Goal: Task Accomplishment & Management: Manage account settings

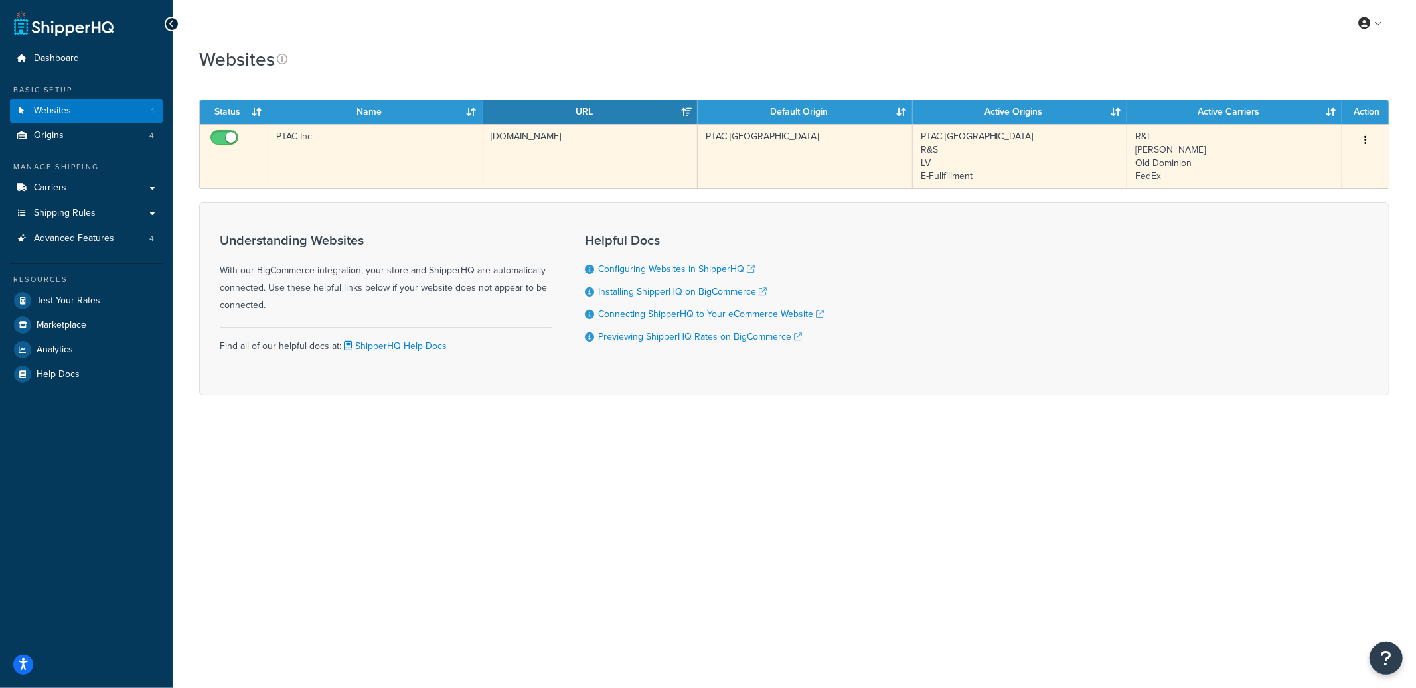
click at [374, 172] on td "PTAC Inc" at bounding box center [375, 156] width 215 height 64
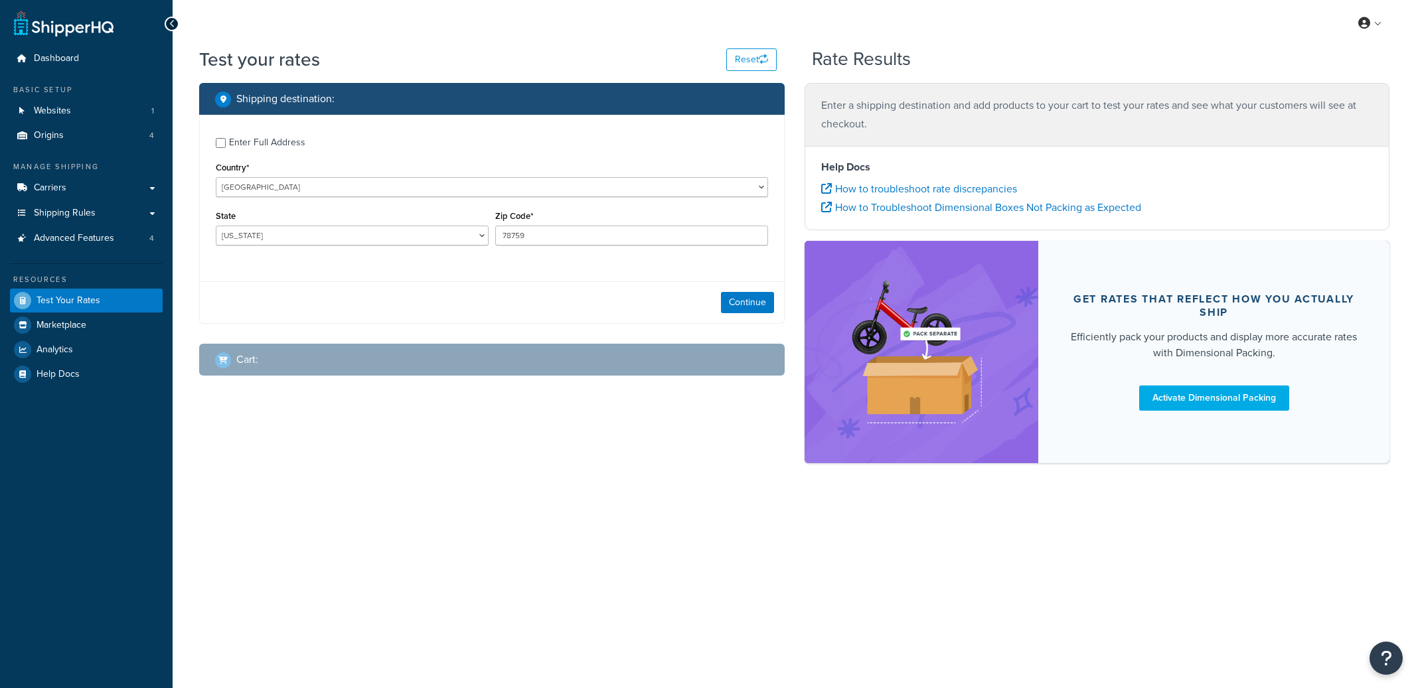
select select "[GEOGRAPHIC_DATA]"
checkbox input "true"
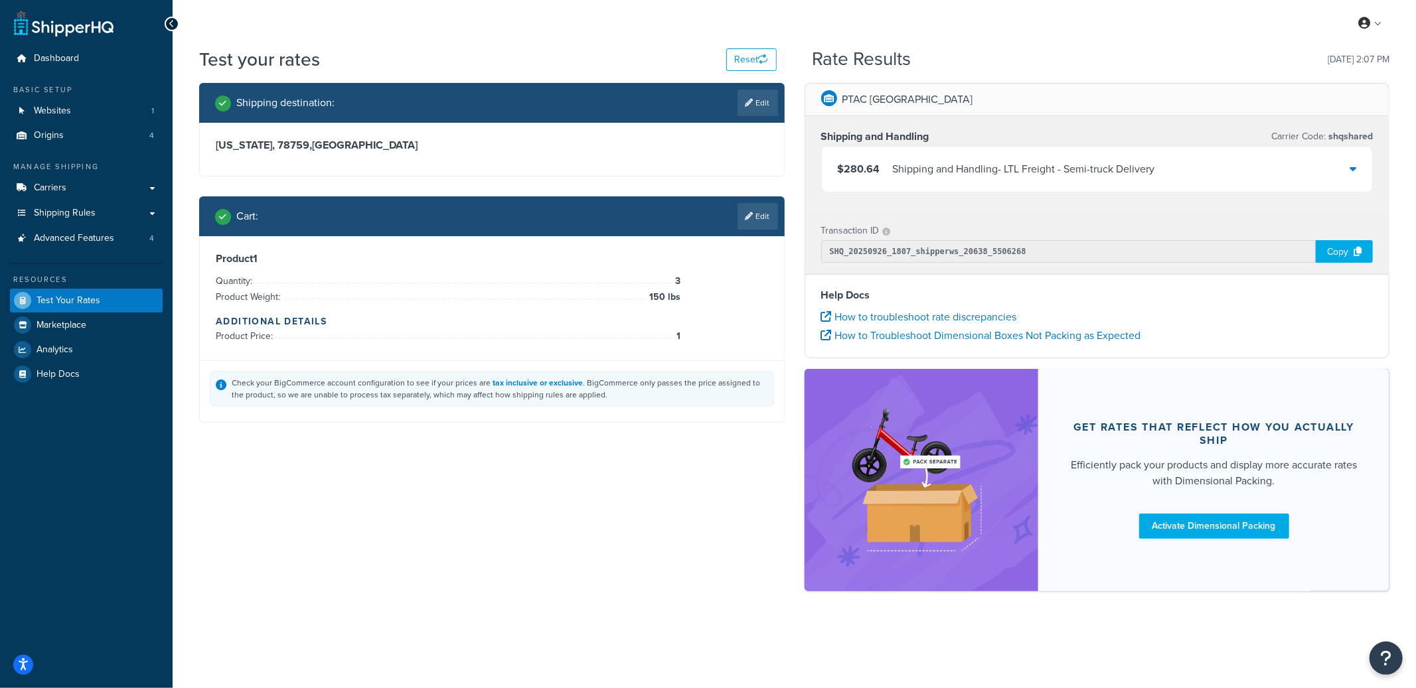
click at [956, 176] on div "Shipping and Handling - LTL Freight - Semi-truck Delivery" at bounding box center [1024, 169] width 262 height 19
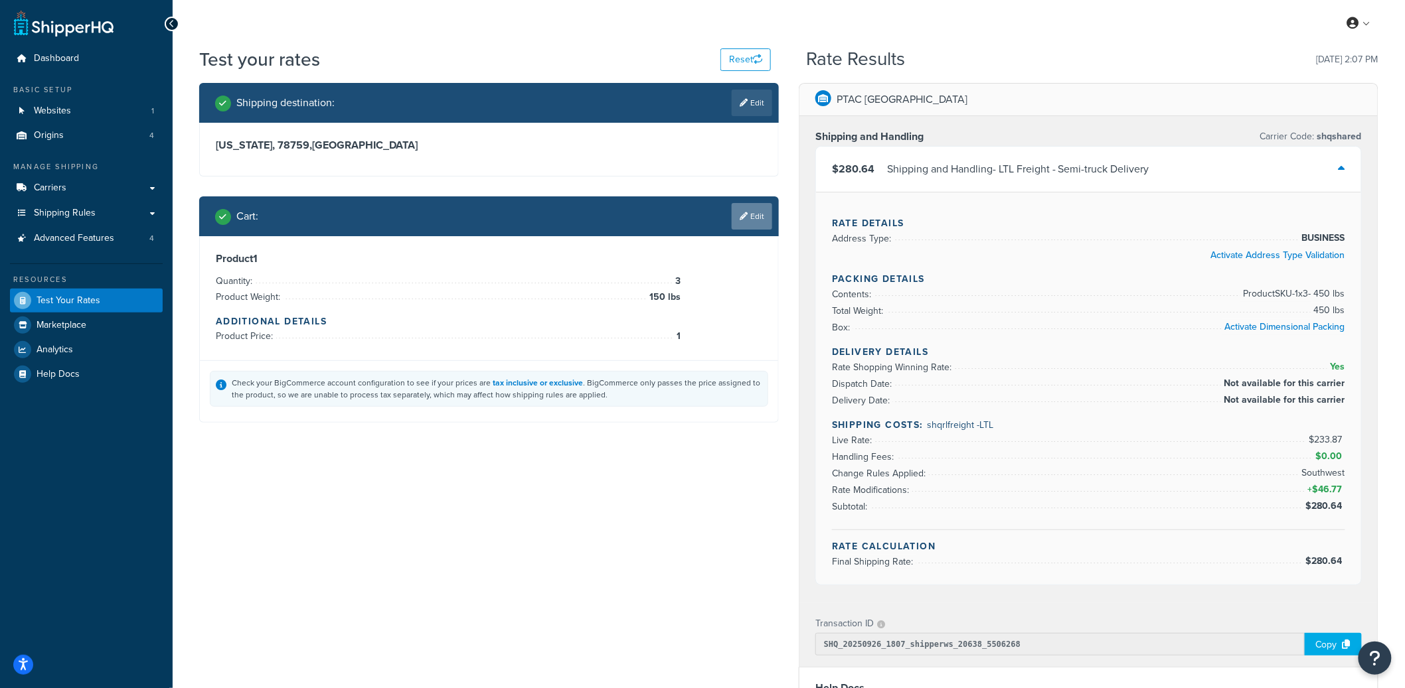
click at [756, 227] on link "Edit" at bounding box center [752, 216] width 40 height 27
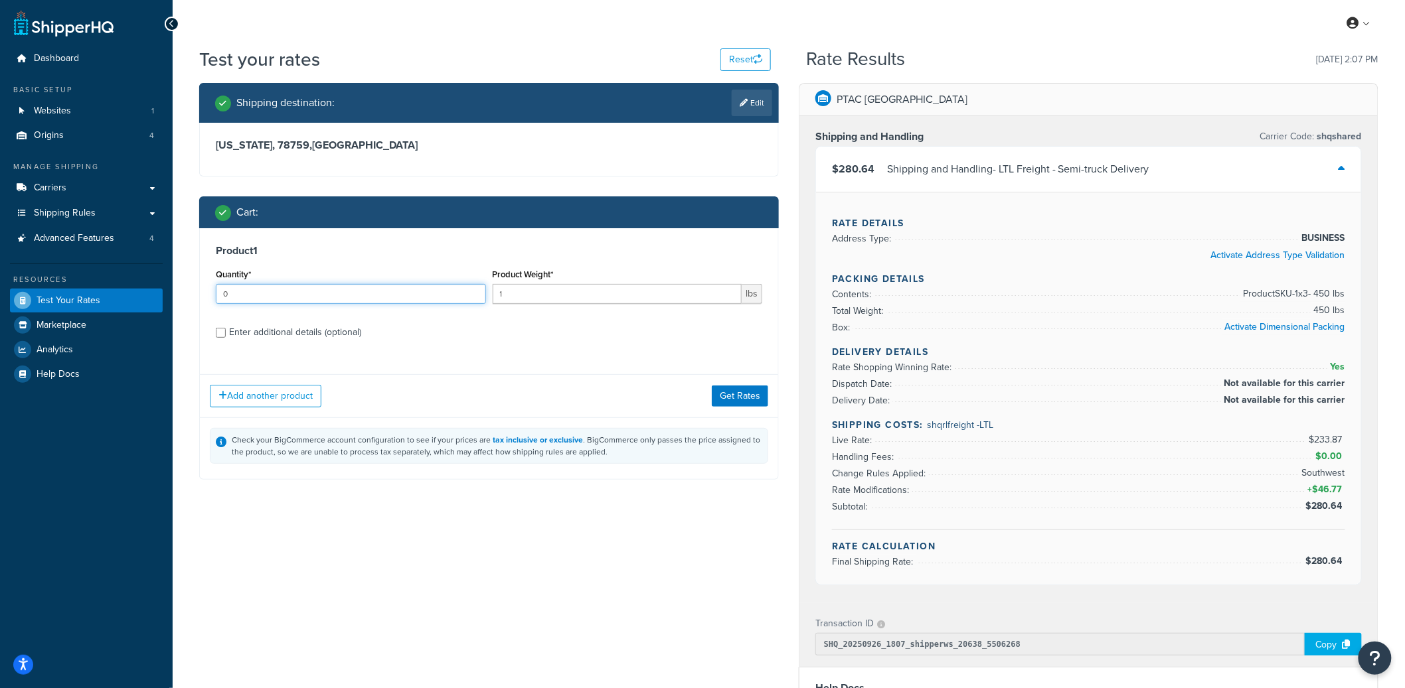
click at [474, 294] on input "0" at bounding box center [351, 294] width 270 height 20
type input "1"
click at [475, 292] on input "1" at bounding box center [351, 294] width 270 height 20
click at [532, 295] on input "1" at bounding box center [618, 294] width 250 height 20
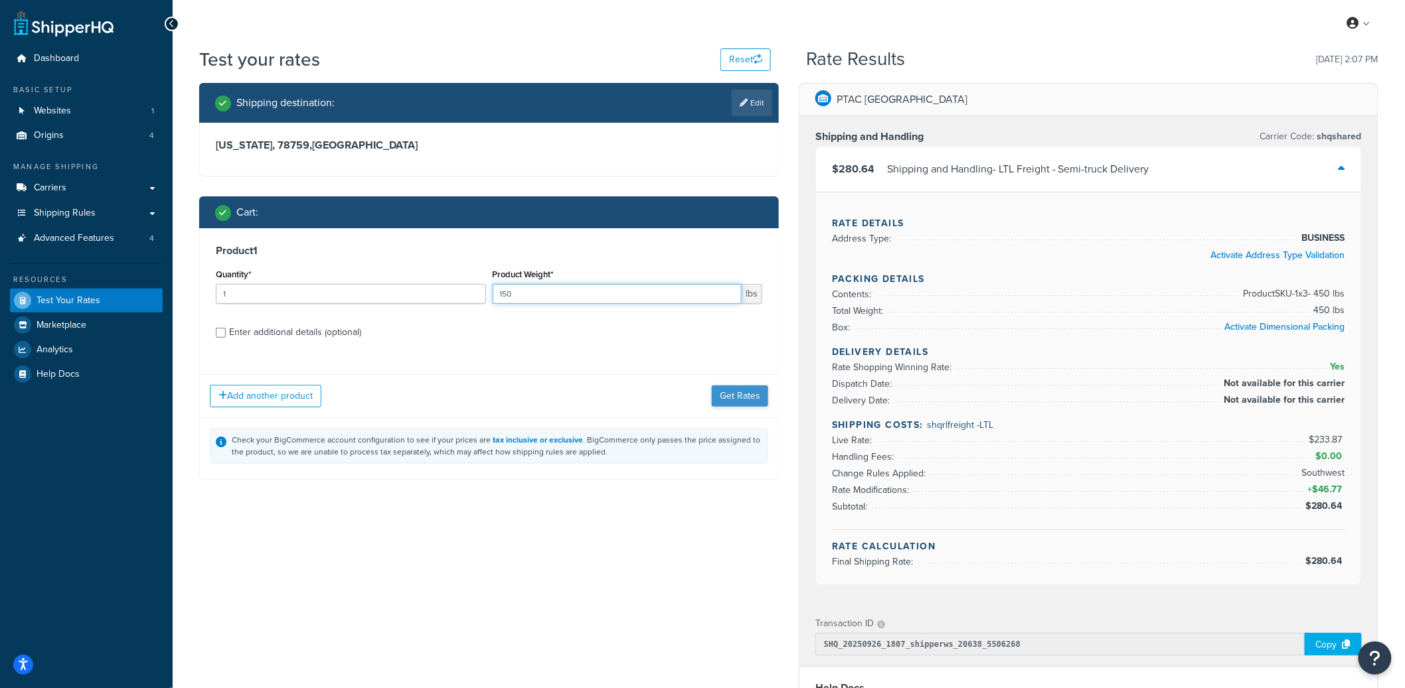
type input "150"
click at [752, 396] on button "Get Rates" at bounding box center [740, 396] width 56 height 21
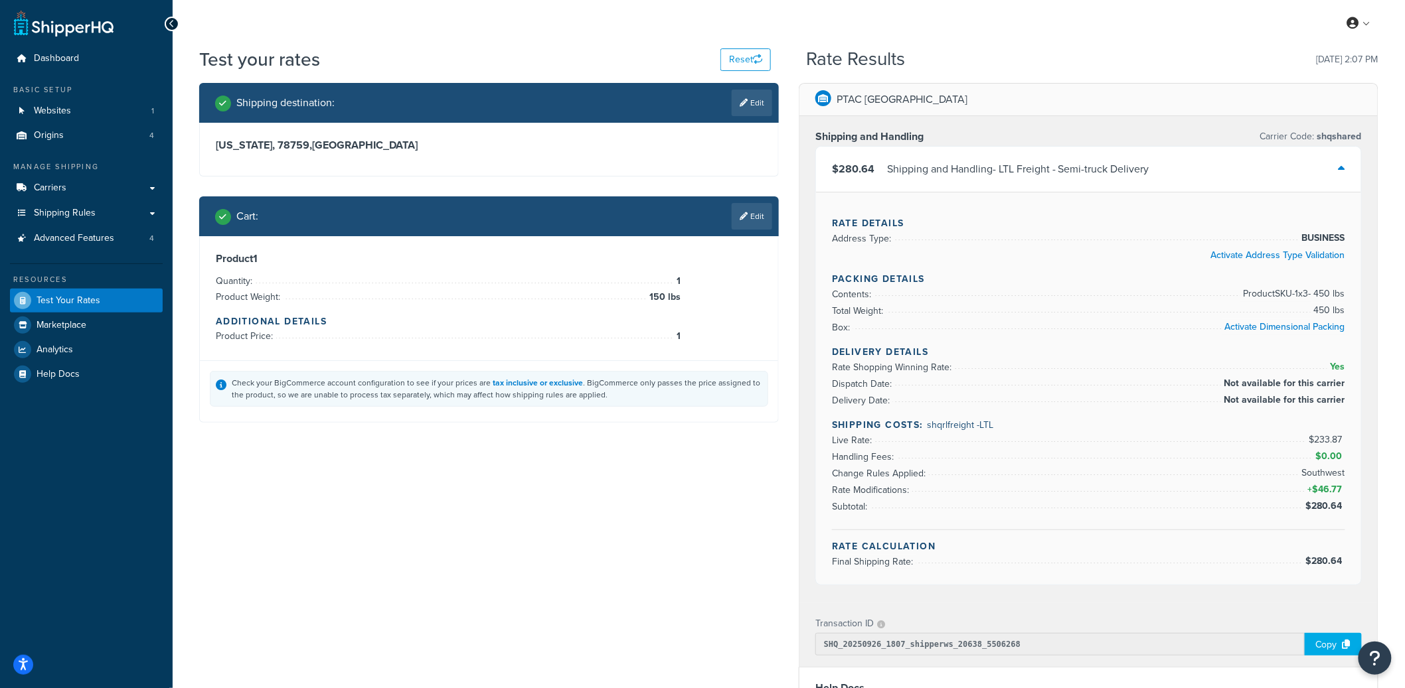
click at [752, 396] on div "Check your BigCommerce account configuration to see if your prices are tax incl…" at bounding box center [497, 389] width 530 height 24
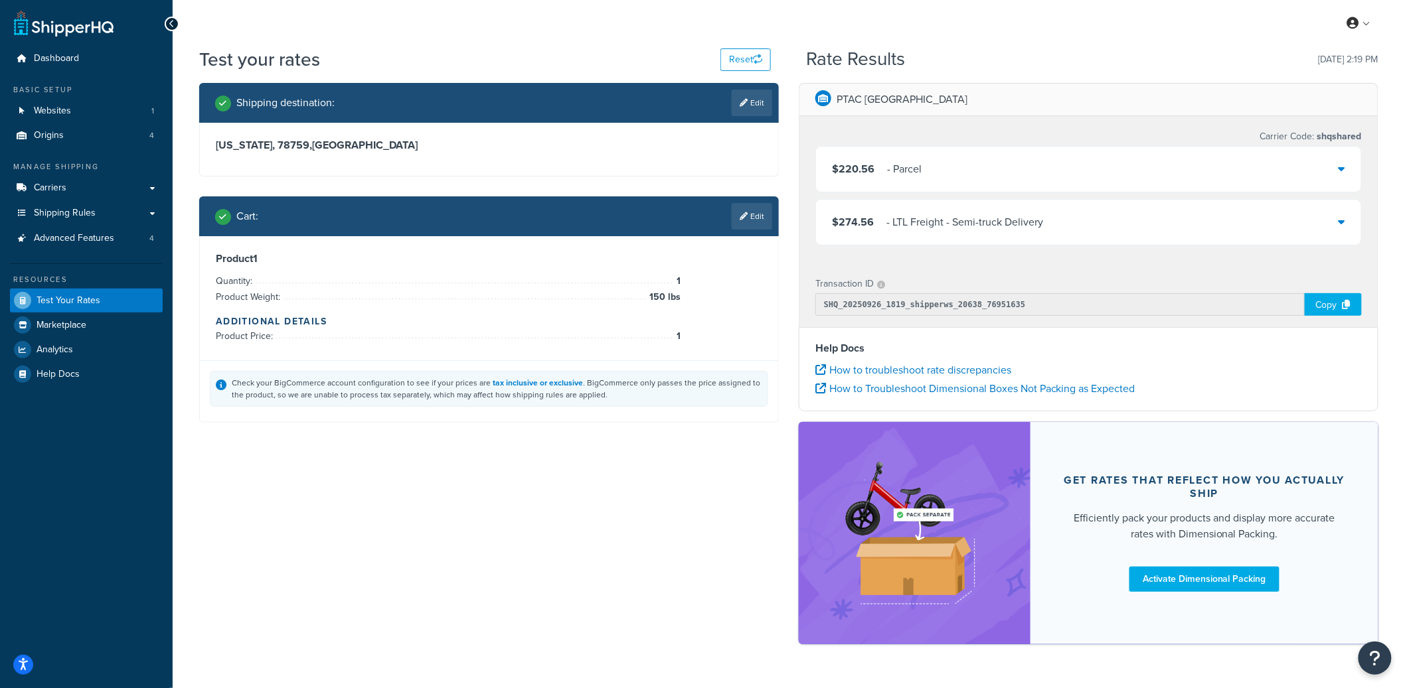
click at [1032, 179] on div "$220.56 - Parcel" at bounding box center [1088, 169] width 545 height 45
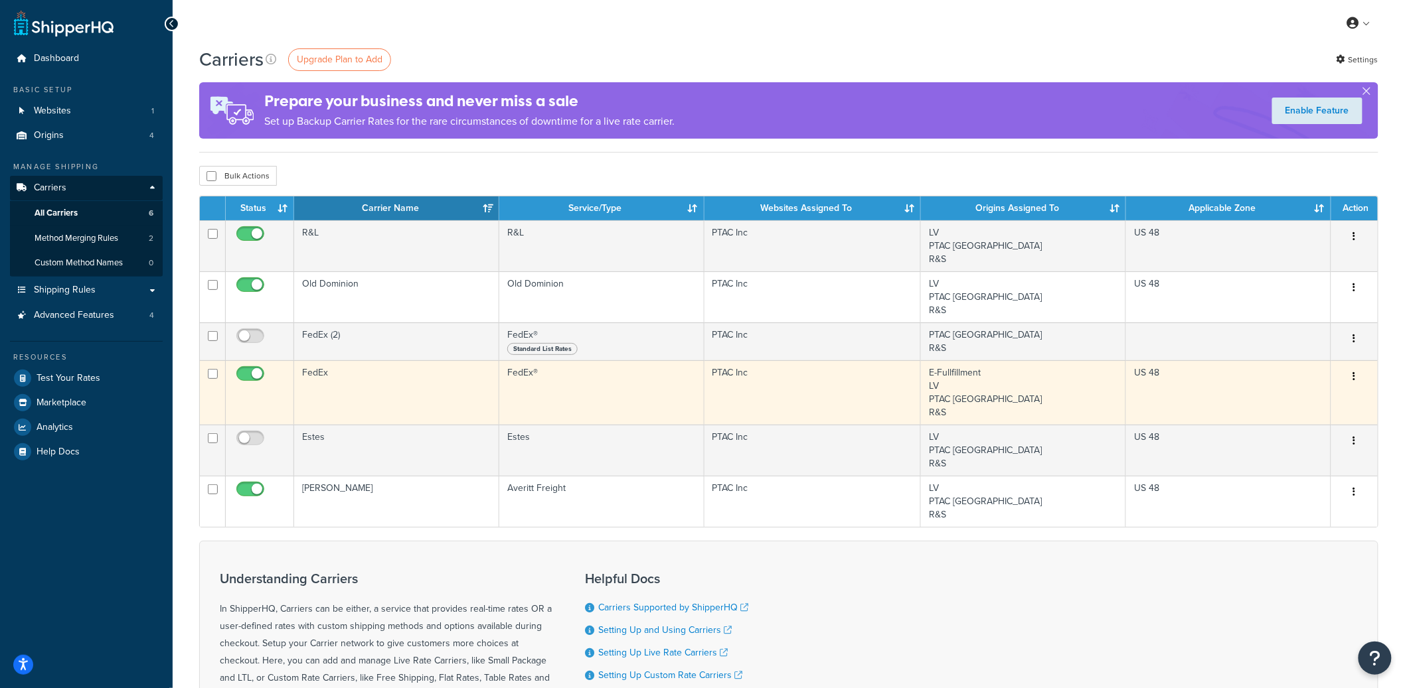
click at [1356, 378] on button "button" at bounding box center [1354, 376] width 19 height 21
click at [1319, 400] on link "Edit" at bounding box center [1301, 405] width 105 height 27
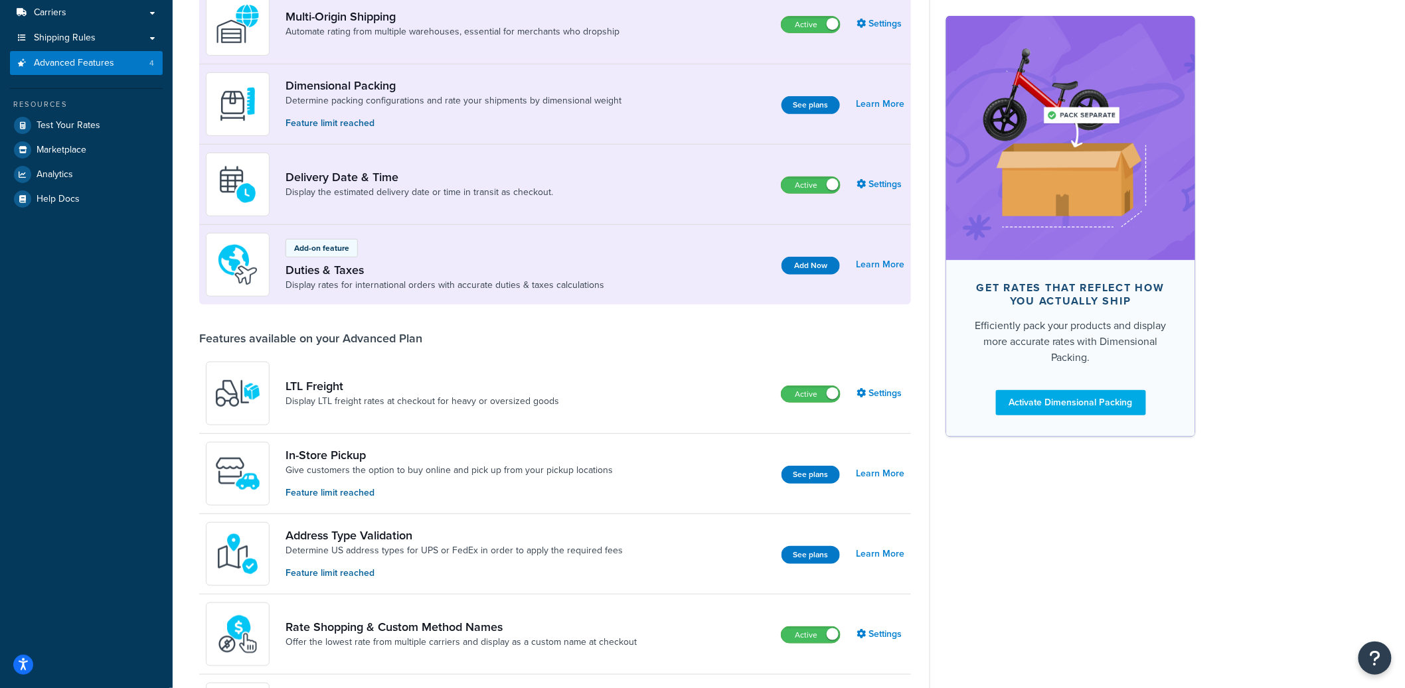
scroll to position [249, 0]
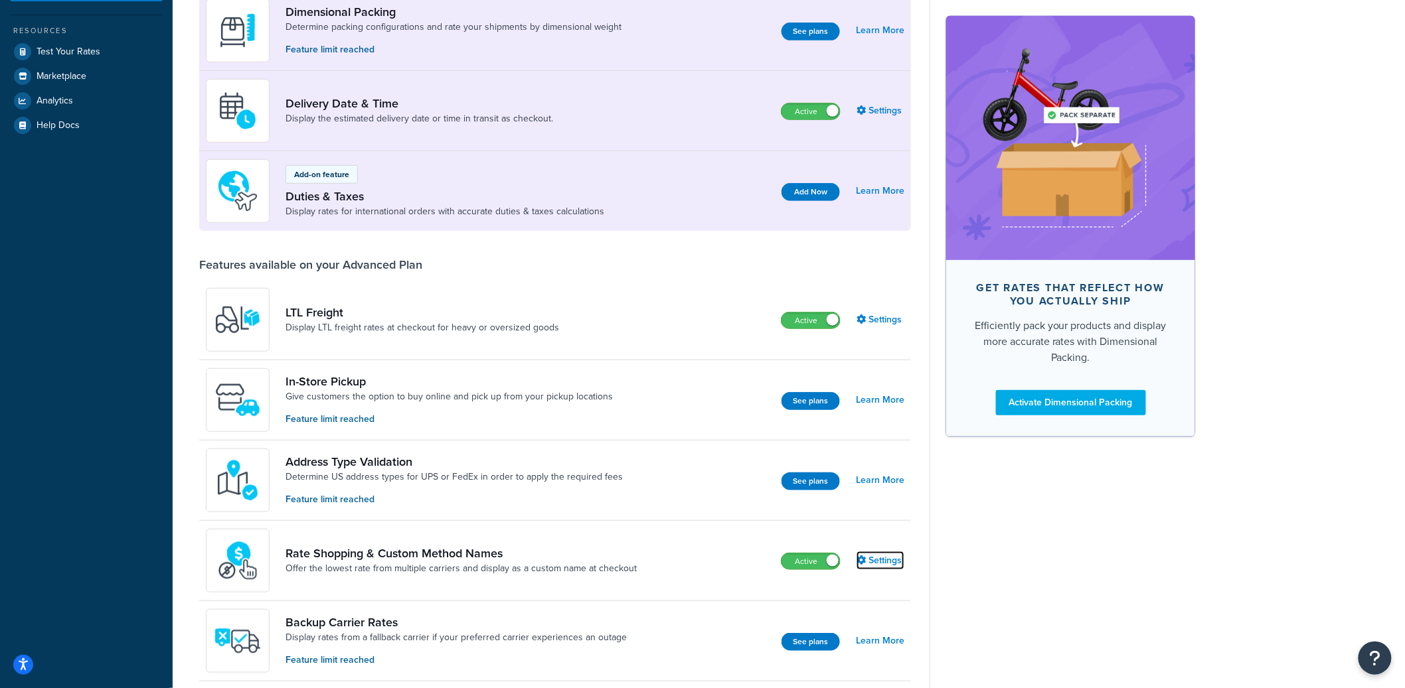
click at [871, 554] on link "Settings" at bounding box center [880, 561] width 48 height 19
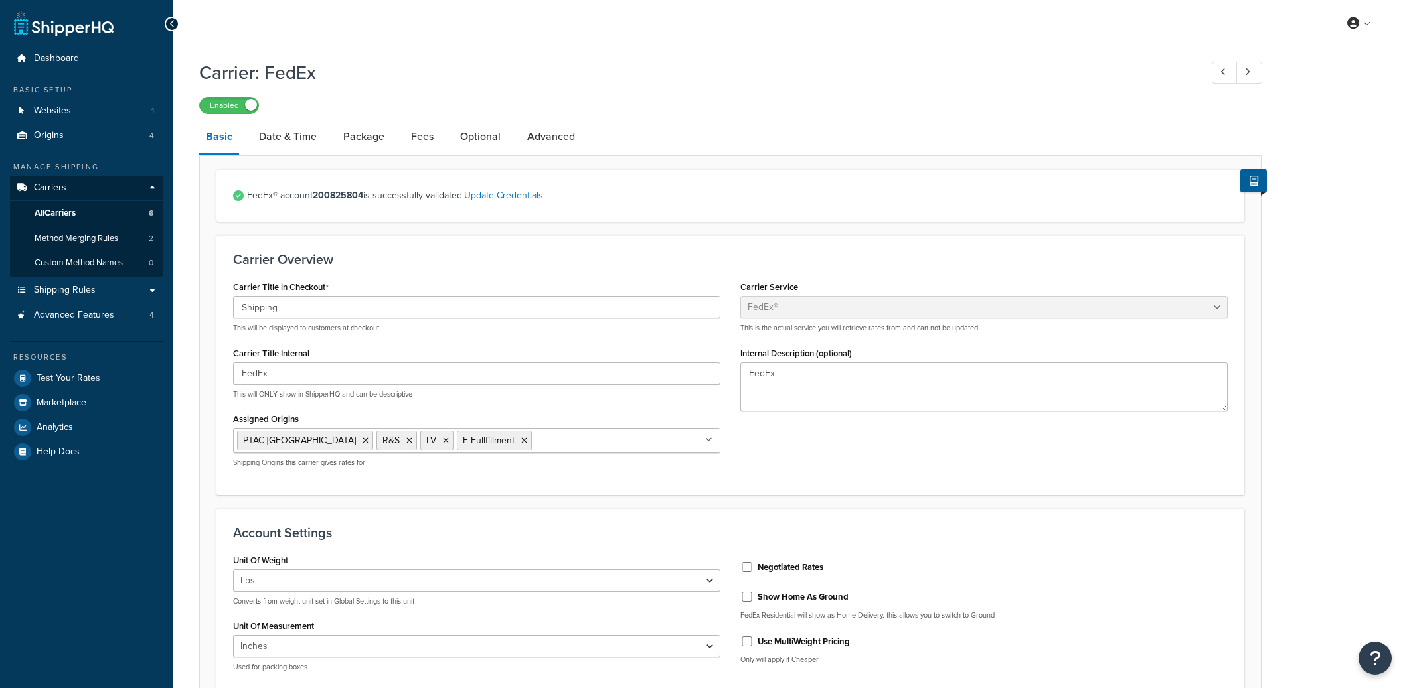
select select "fedEx"
select select "REGULAR_PICKUP"
select select "YOUR_PACKAGING"
click at [355, 144] on link "Package" at bounding box center [364, 137] width 54 height 32
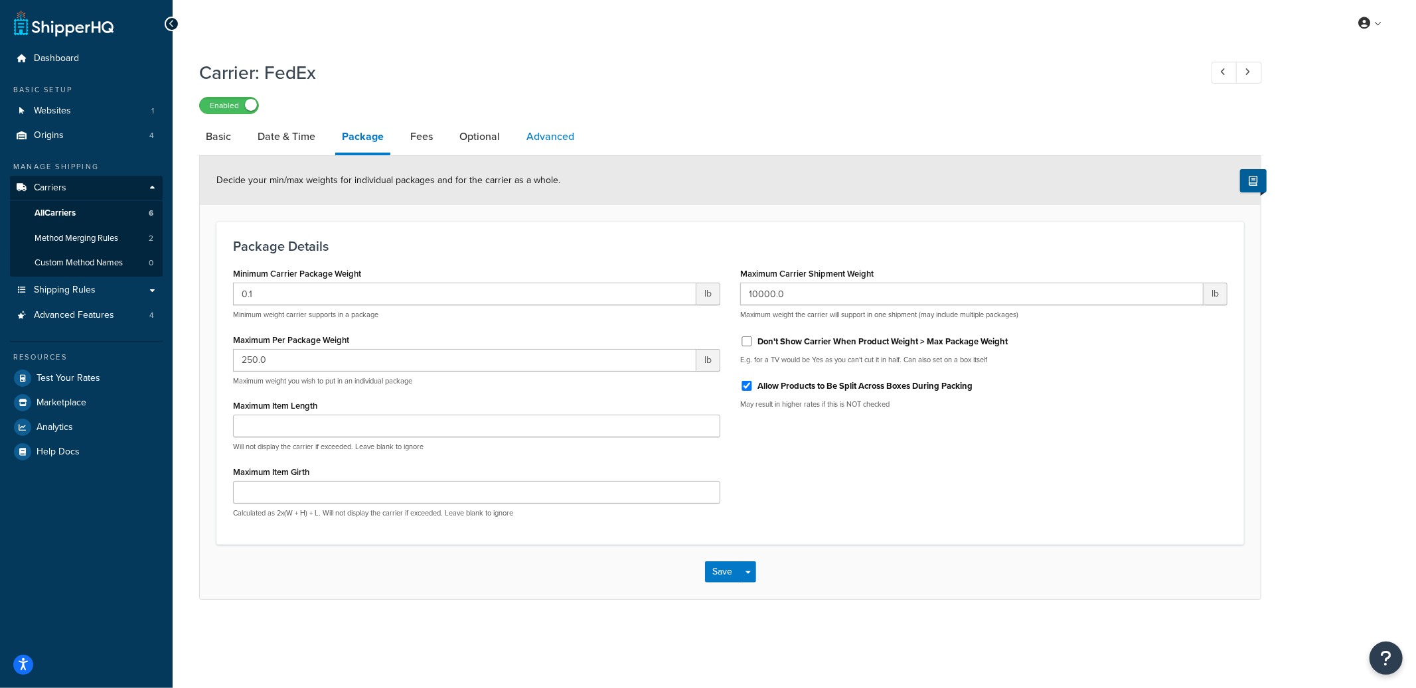
click at [530, 150] on link "Advanced" at bounding box center [550, 137] width 61 height 32
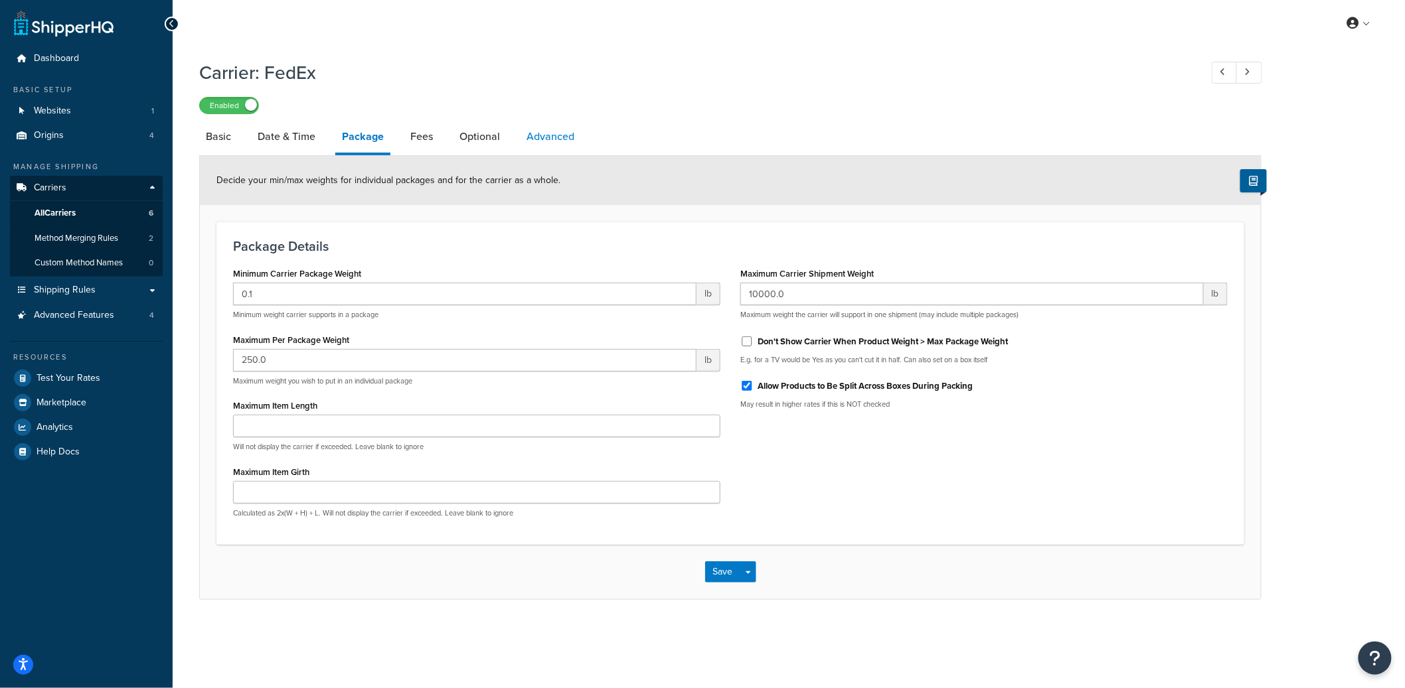
select select "false"
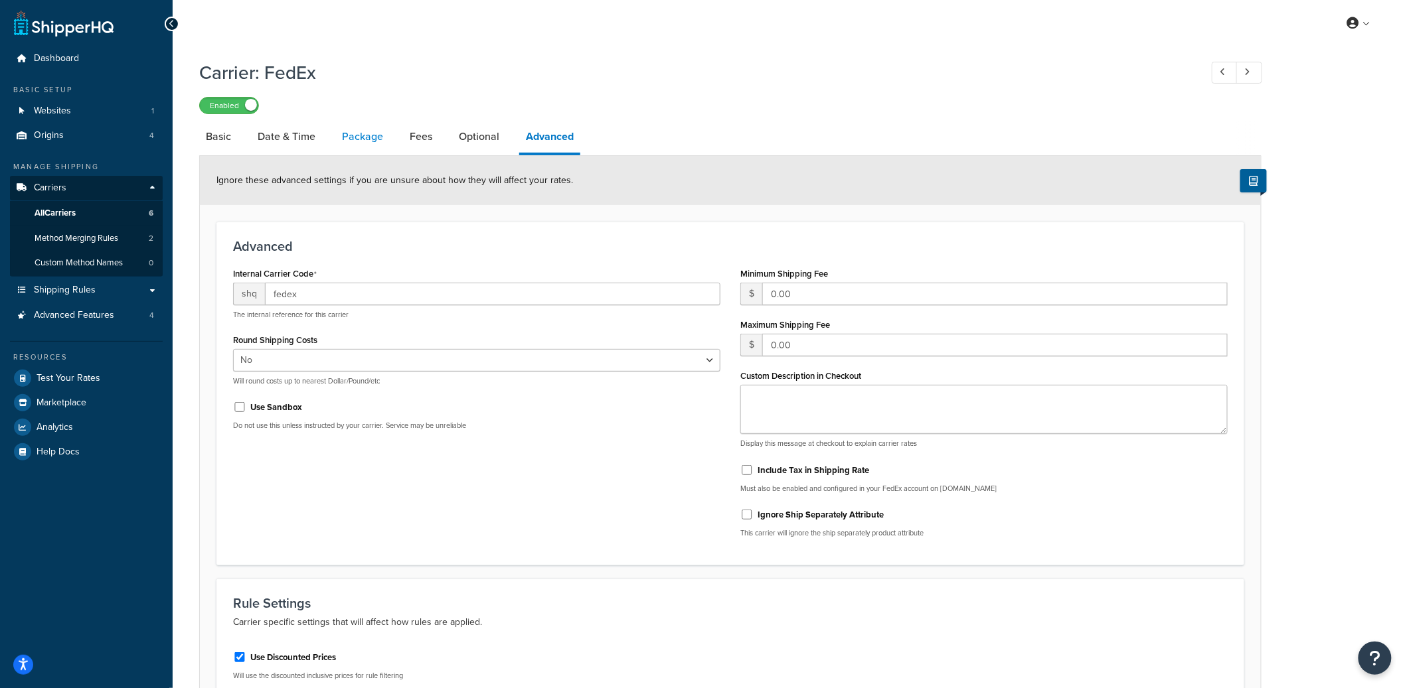
click at [357, 141] on link "Package" at bounding box center [362, 137] width 54 height 32
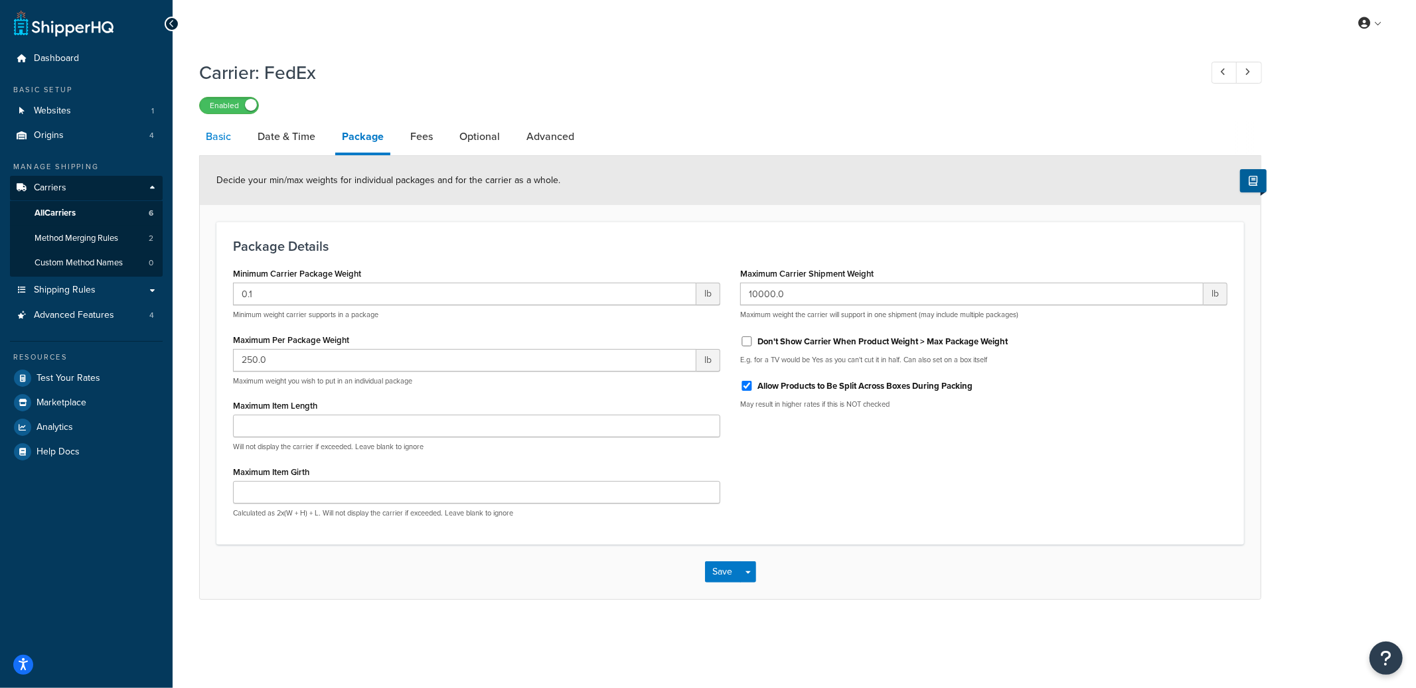
click at [230, 141] on link "Basic" at bounding box center [218, 137] width 39 height 32
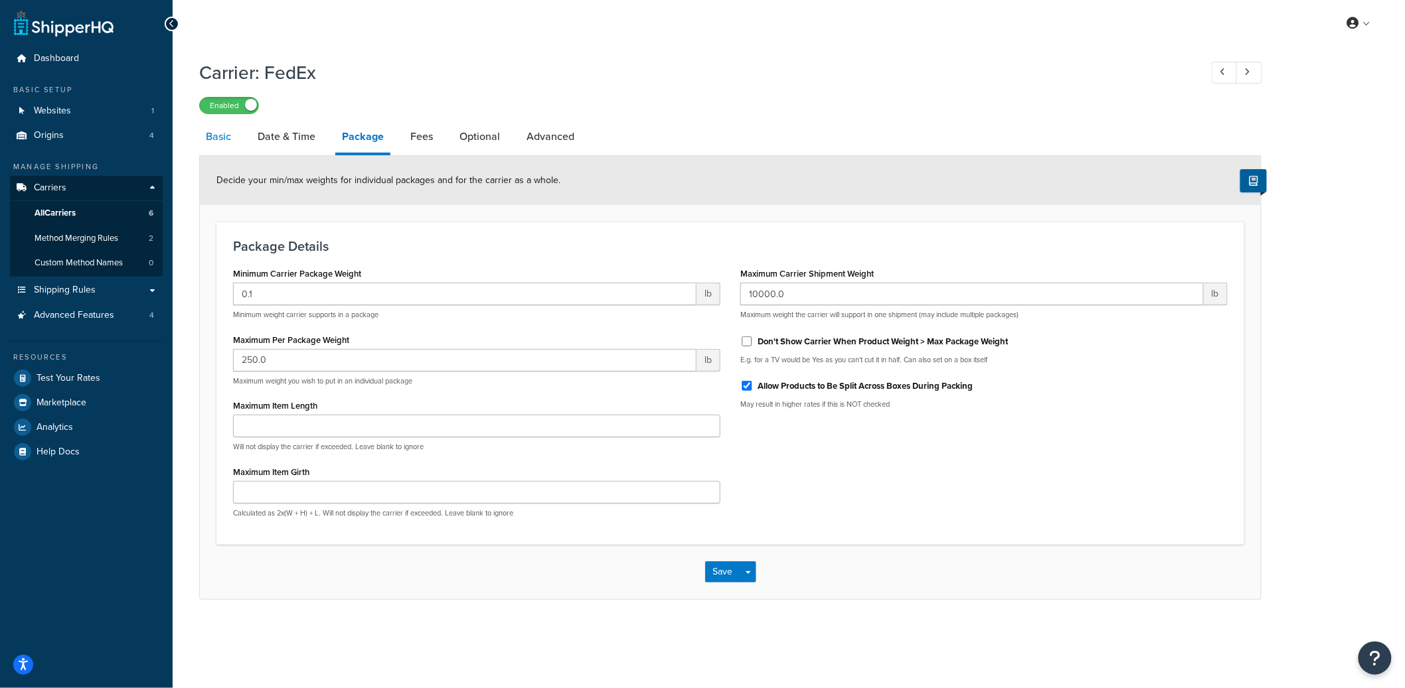
select select "fedEx"
select select "REGULAR_PICKUP"
select select "YOUR_PACKAGING"
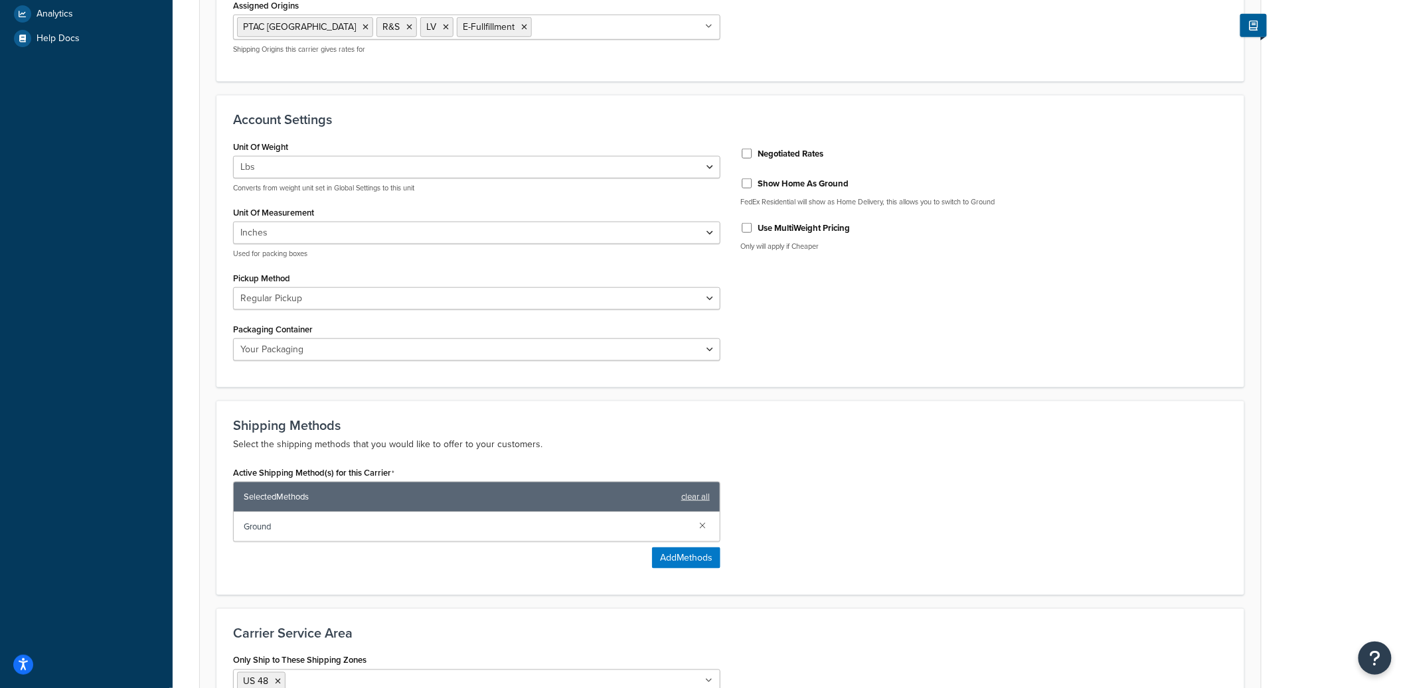
scroll to position [429, 0]
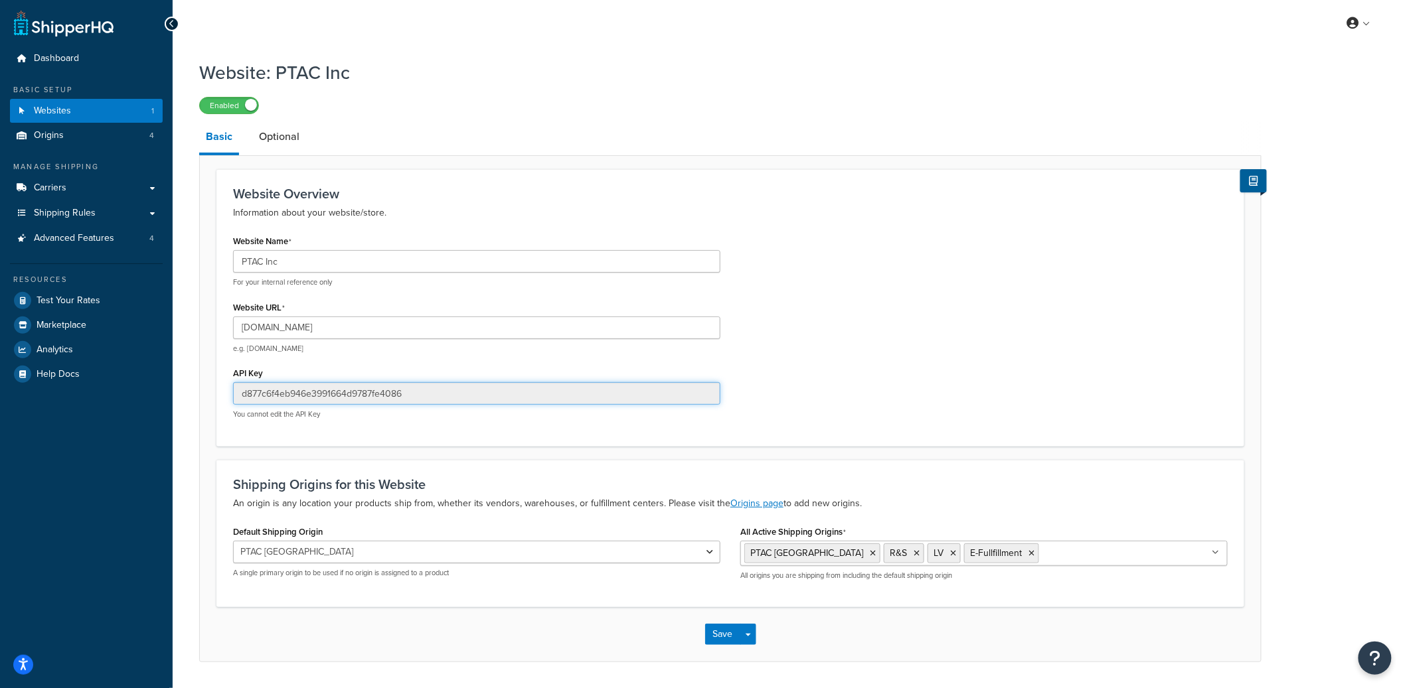
click at [369, 390] on input "d877c6f4eb946e3991664d9787fe4086" at bounding box center [476, 393] width 487 height 23
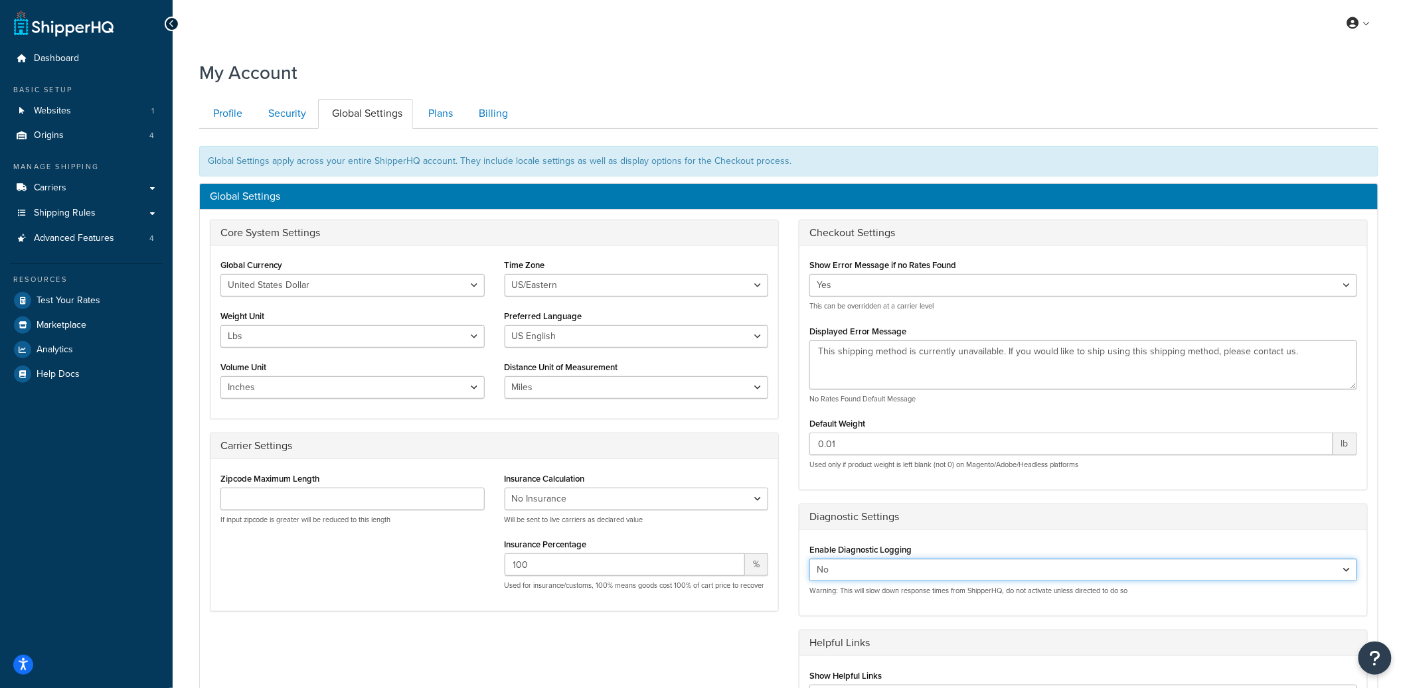
click at [875, 574] on select "Yes No" at bounding box center [1083, 570] width 548 height 23
select select "true"
click at [809, 560] on select "Yes No" at bounding box center [1083, 570] width 548 height 23
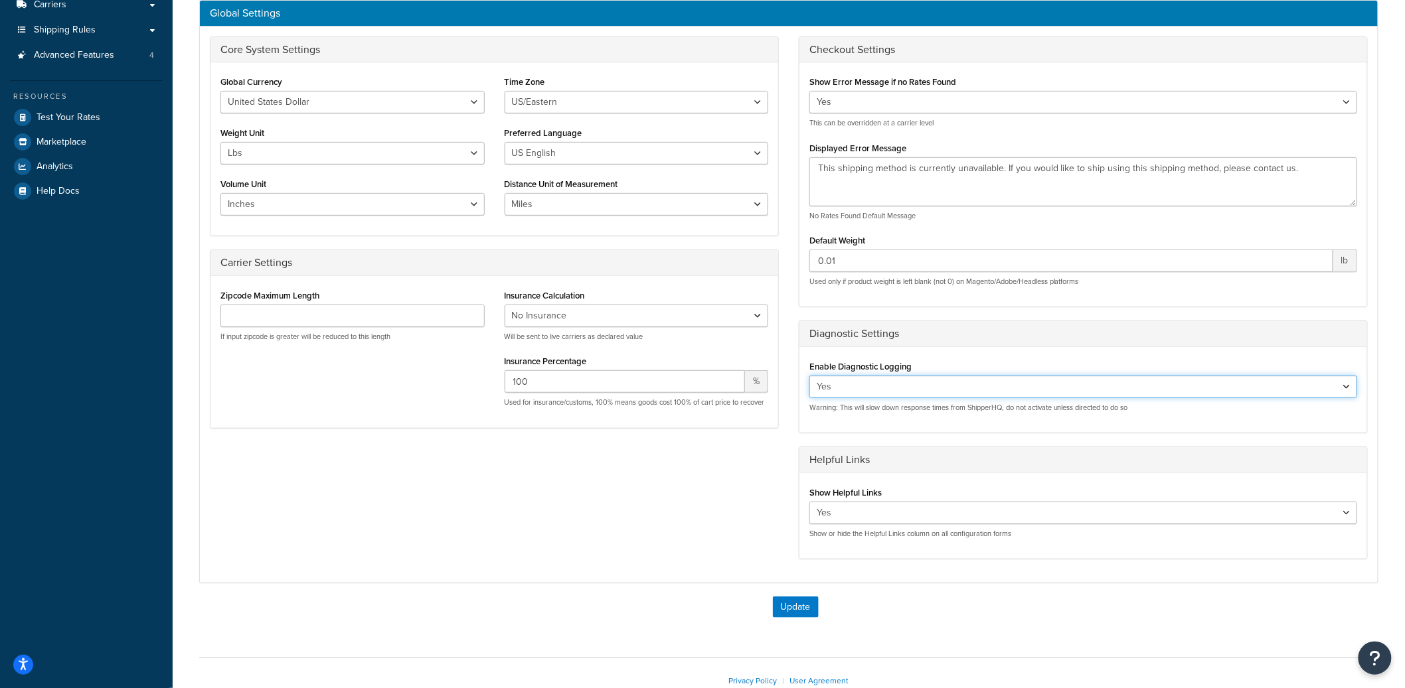
scroll to position [266, 0]
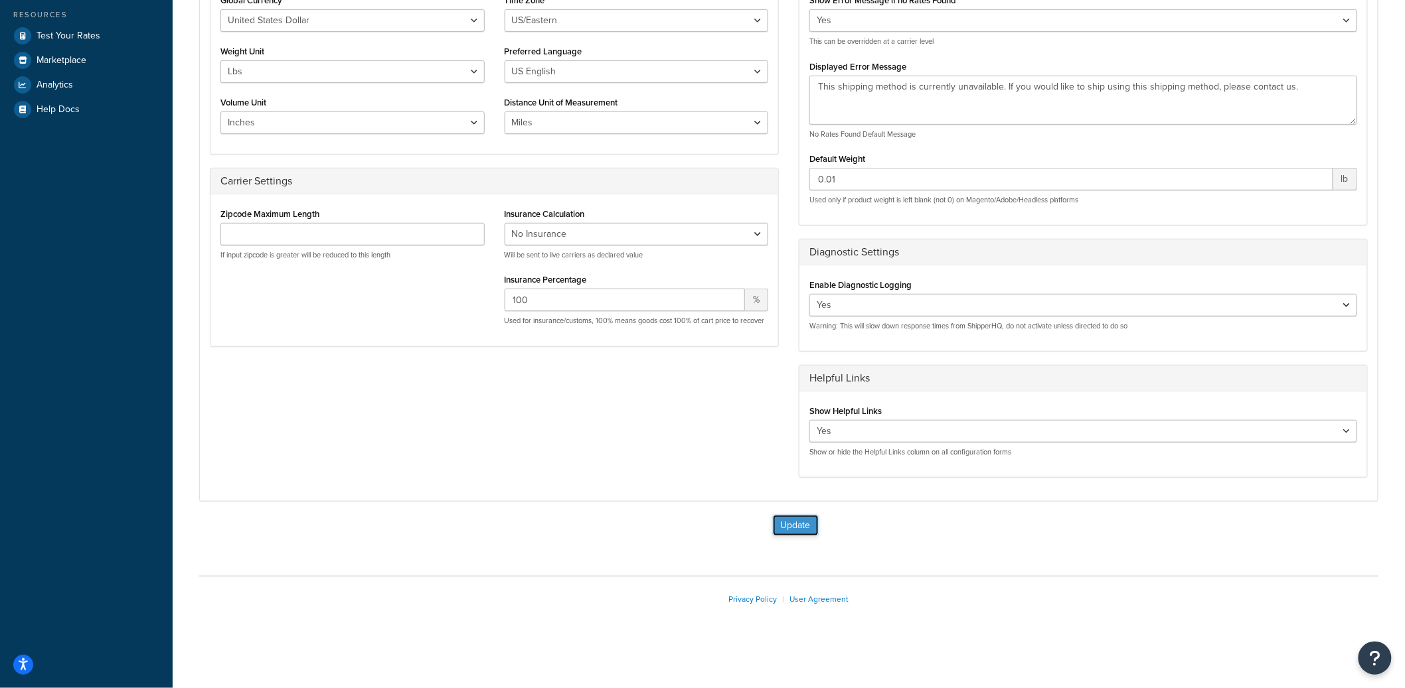
click at [804, 534] on button "Update" at bounding box center [796, 525] width 46 height 21
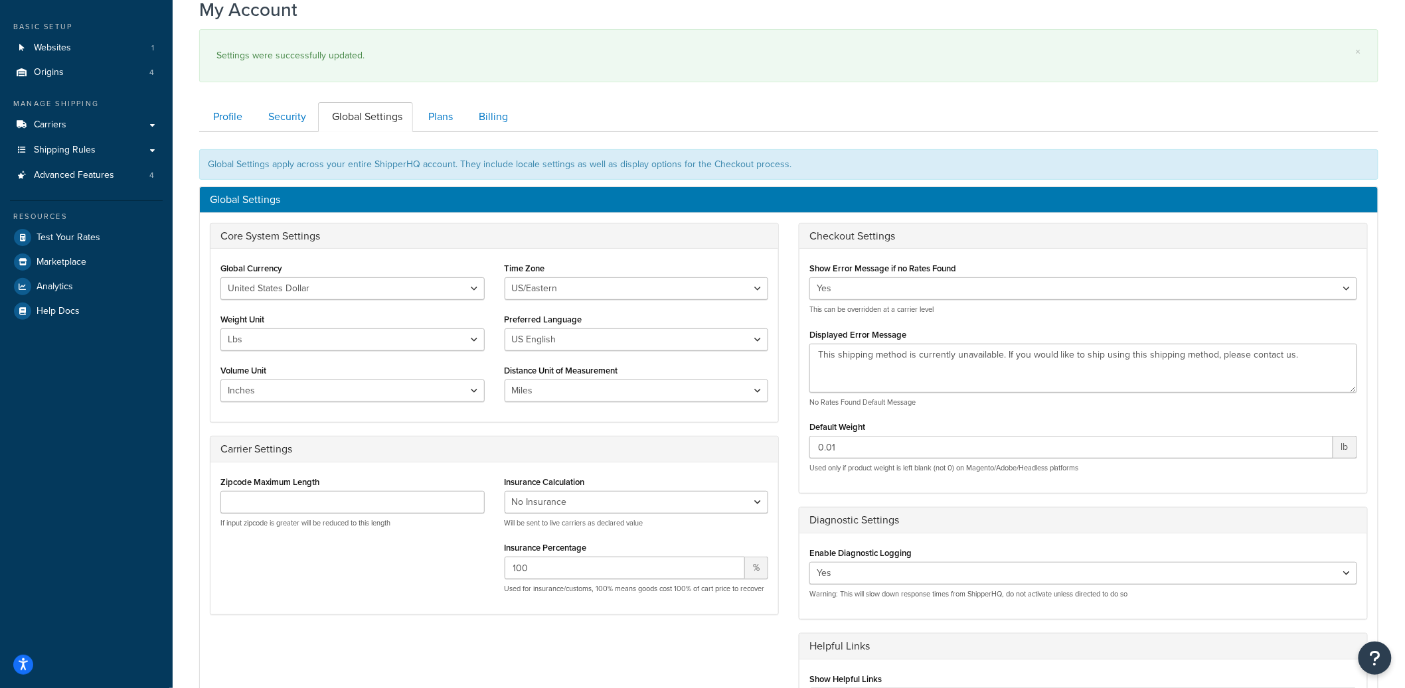
scroll to position [133, 0]
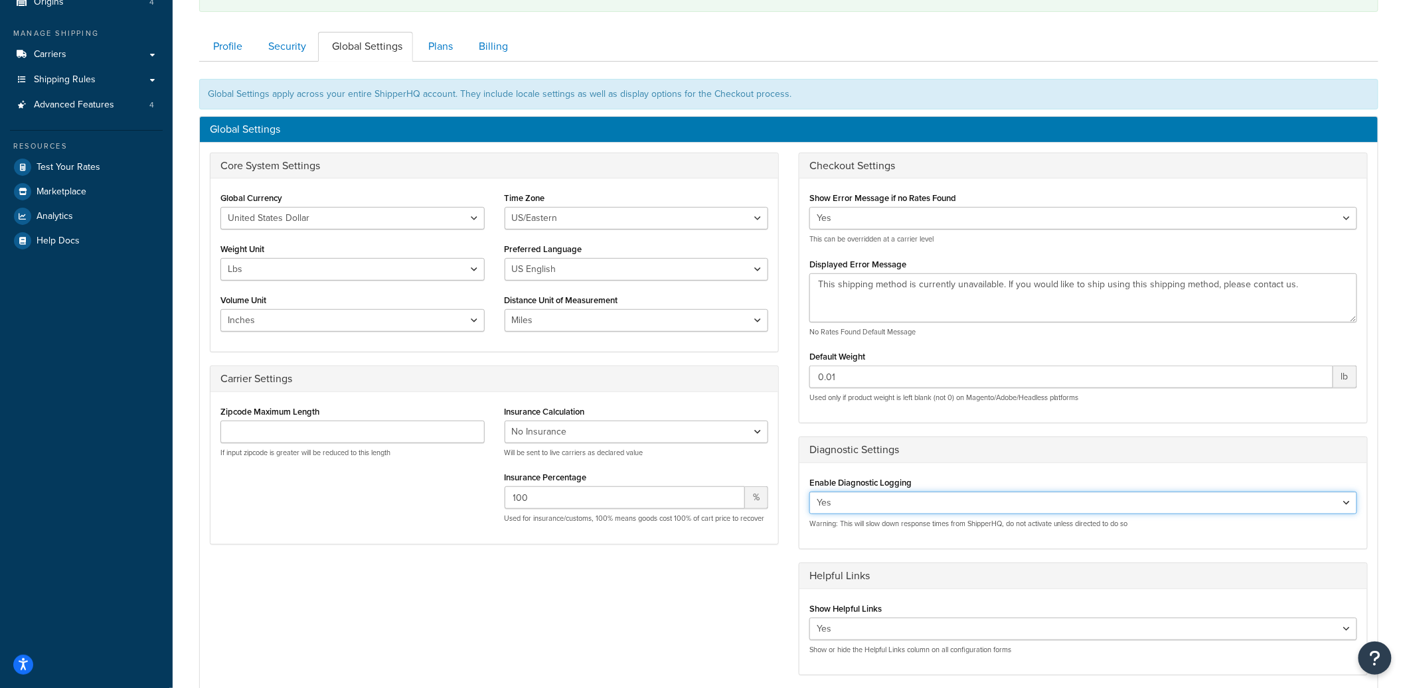
click at [859, 504] on select "Yes No" at bounding box center [1083, 503] width 548 height 23
select select "false"
click at [809, 493] on select "Yes No" at bounding box center [1083, 503] width 548 height 23
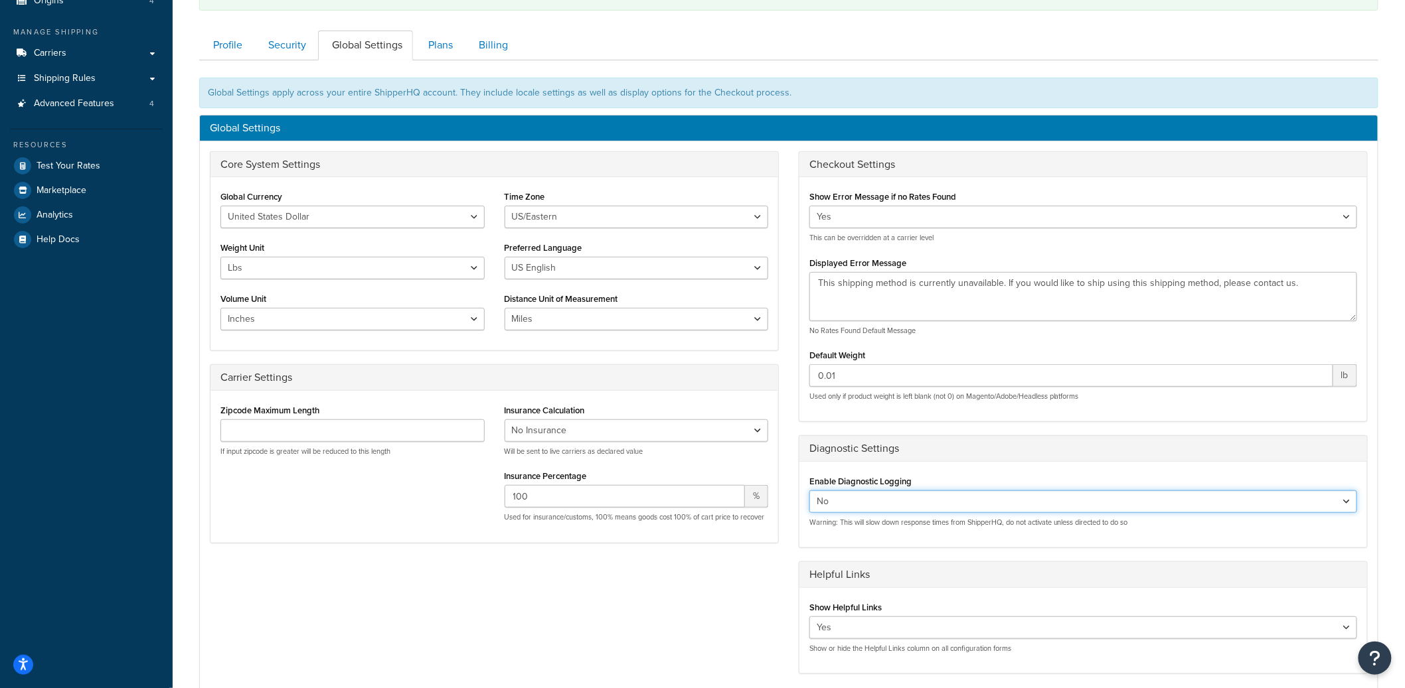
scroll to position [333, 0]
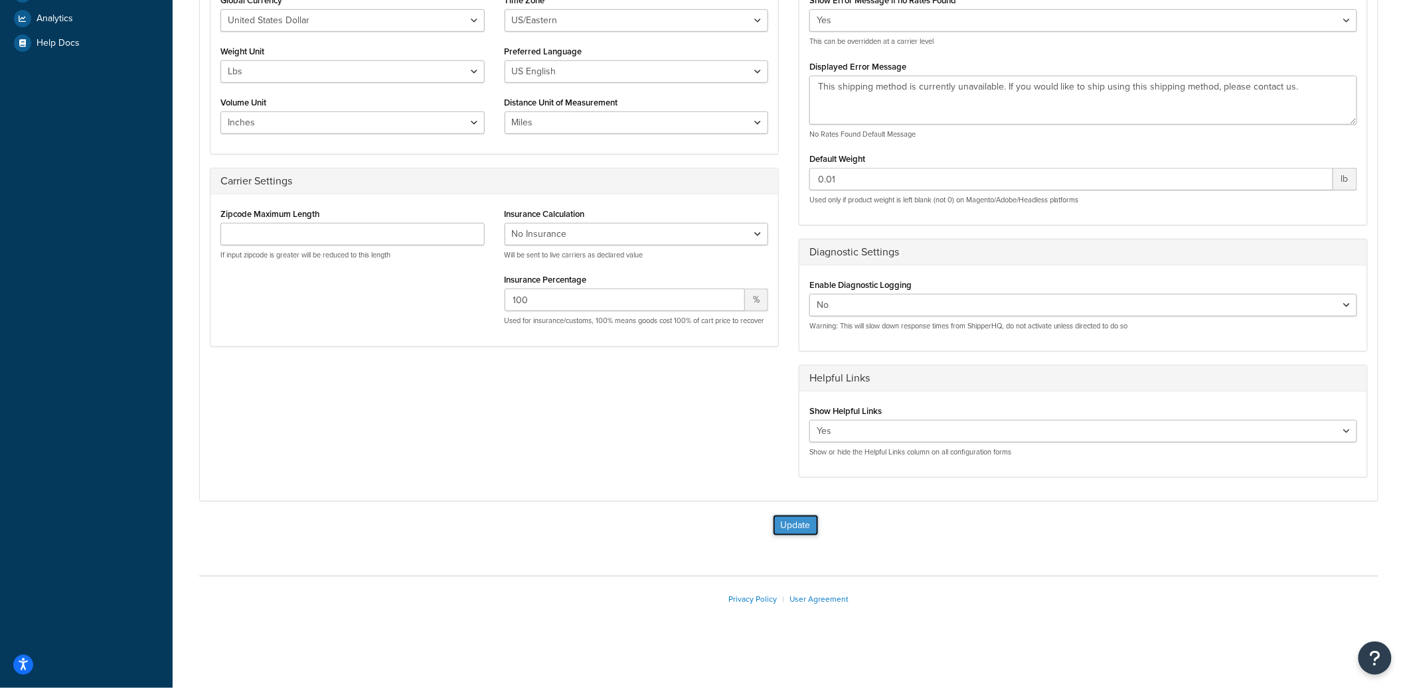
click at [804, 517] on button "Update" at bounding box center [796, 525] width 46 height 21
